Goal: Navigation & Orientation: Find specific page/section

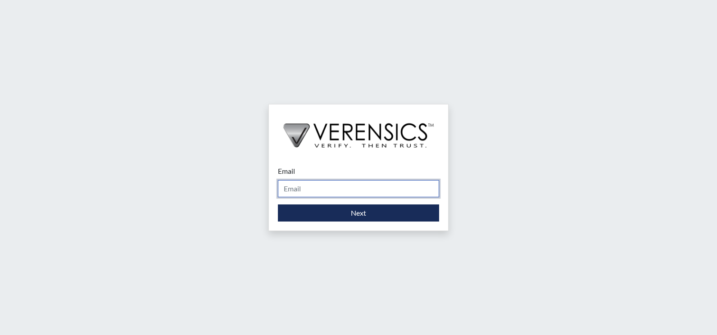
click at [412, 193] on input "Email" at bounding box center [358, 188] width 161 height 17
type input "[PERSON_NAME][EMAIL_ADDRESS][PERSON_NAME][DOMAIN_NAME]"
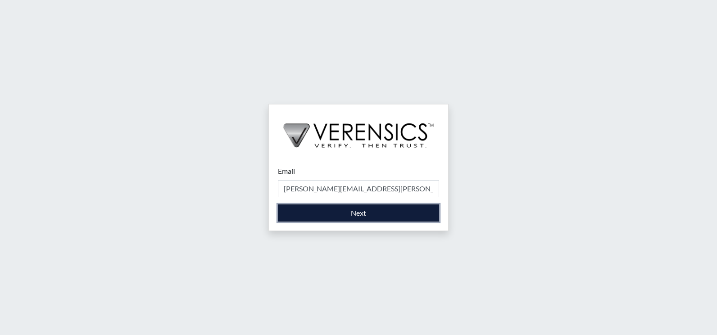
click at [376, 217] on button "Next" at bounding box center [358, 212] width 161 height 17
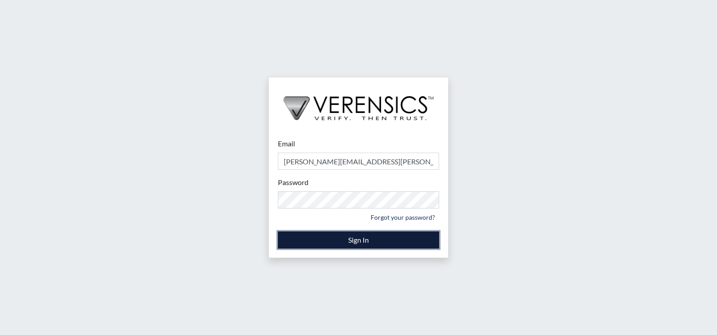
click at [357, 237] on button "Sign In" at bounding box center [358, 239] width 161 height 17
